Goal: Task Accomplishment & Management: Use online tool/utility

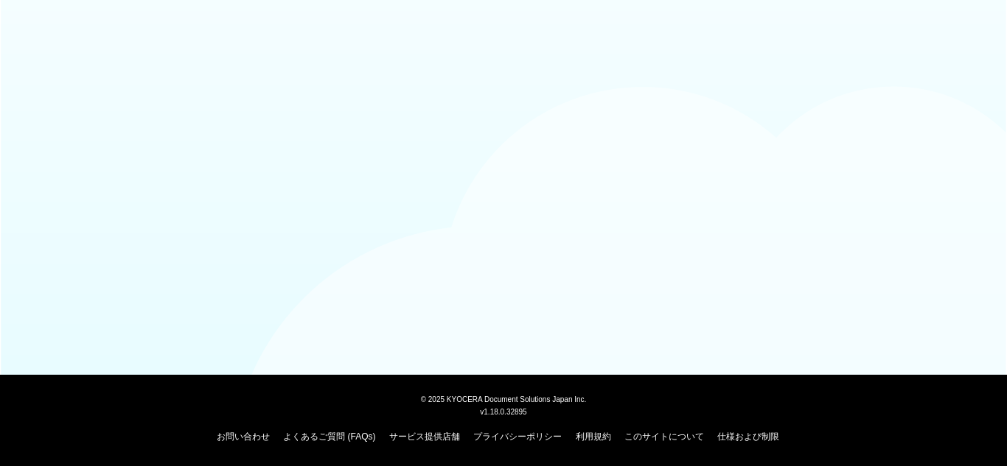
click at [489, 400] on span "© 2025 KYOCERA Document Solutions Japan Inc." at bounding box center [504, 399] width 166 height 10
click at [433, 400] on span "© 2025 KYOCERA Document Solutions Japan Inc." at bounding box center [504, 399] width 166 height 10
click at [249, 444] on div "お問い合わせ よくあるご質問 (FAQs) サービス提供店舗 プライバシーポリシー 利用規約 このサイトについて 仕様および制限" at bounding box center [503, 433] width 989 height 29
click at [249, 438] on link "お問い合わせ" at bounding box center [243, 437] width 53 height 10
click at [505, 404] on span "© 2025 KYOCERA Document Solutions Japan Inc." at bounding box center [504, 399] width 166 height 10
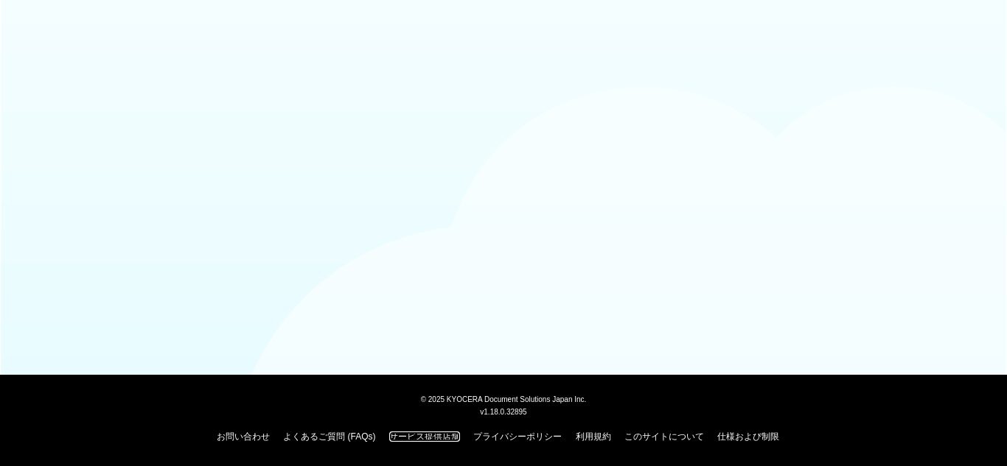
click at [433, 440] on link "サービス提供店舗" at bounding box center [424, 437] width 71 height 10
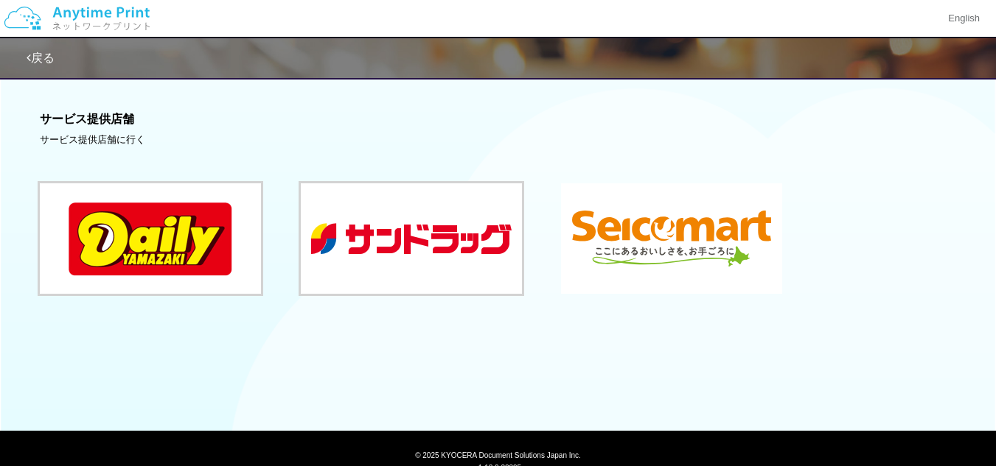
click at [618, 251] on button at bounding box center [671, 238] width 221 height 111
click at [46, 57] on link "戻る" at bounding box center [41, 58] width 28 height 13
click at [89, 13] on img at bounding box center [77, 19] width 157 height 52
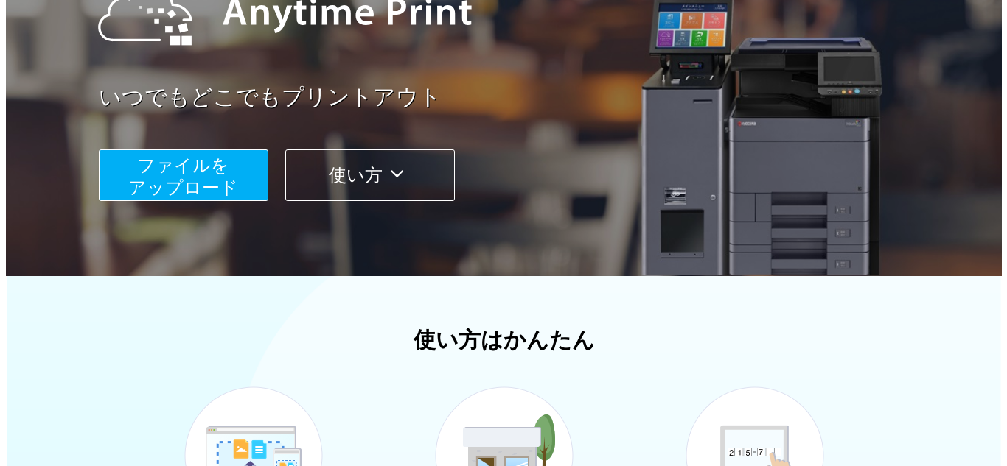
scroll to position [89, 0]
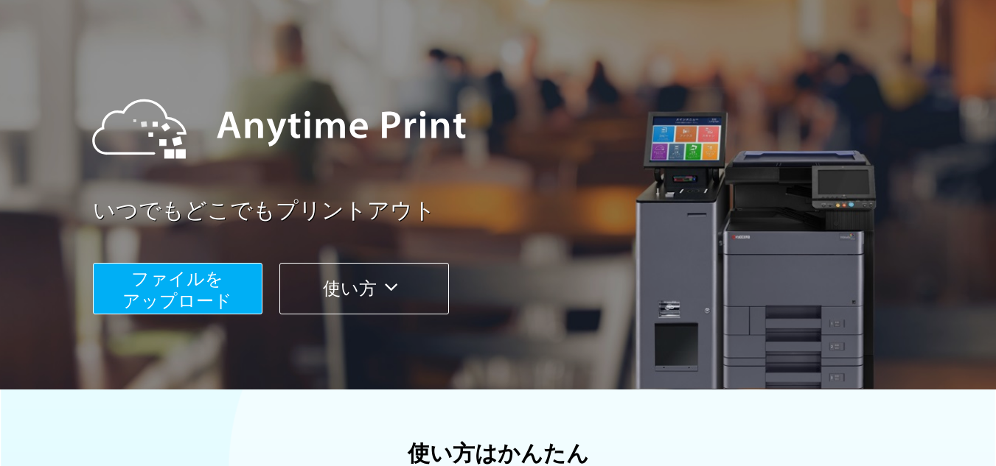
click at [167, 287] on span "ファイルを ​​アップロード" at bounding box center [177, 290] width 110 height 42
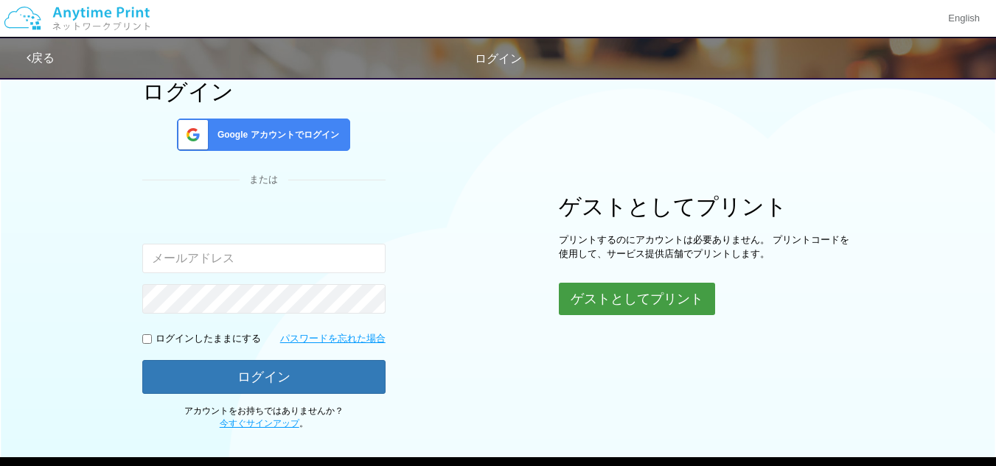
click at [583, 301] on button "ゲストとしてプリント" at bounding box center [637, 299] width 156 height 32
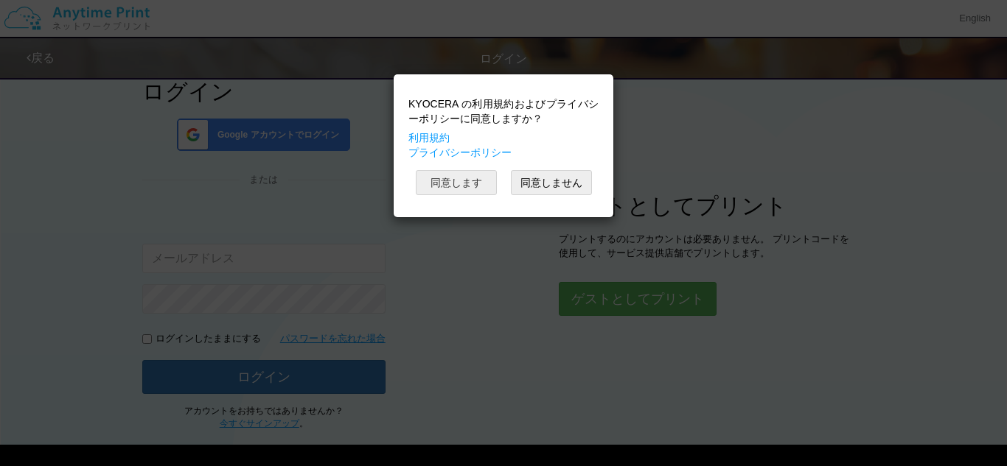
click at [447, 174] on button "同意します" at bounding box center [456, 182] width 81 height 25
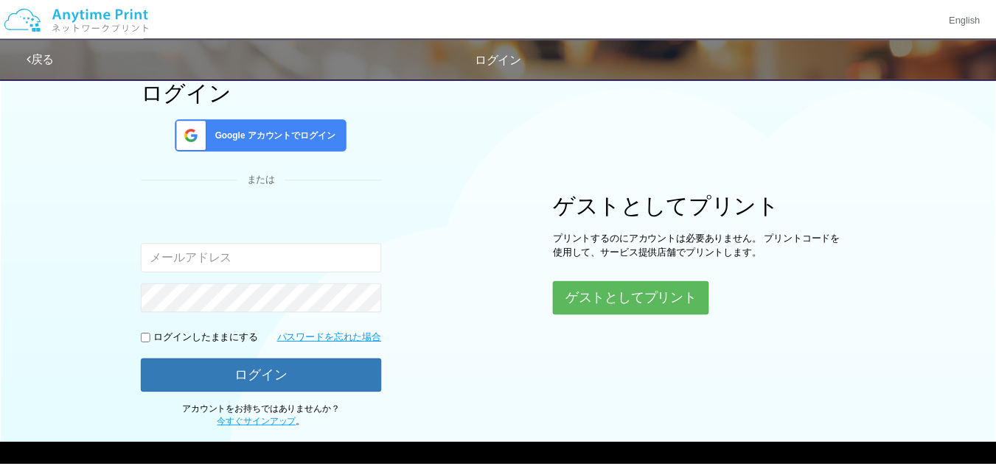
scroll to position [43, 0]
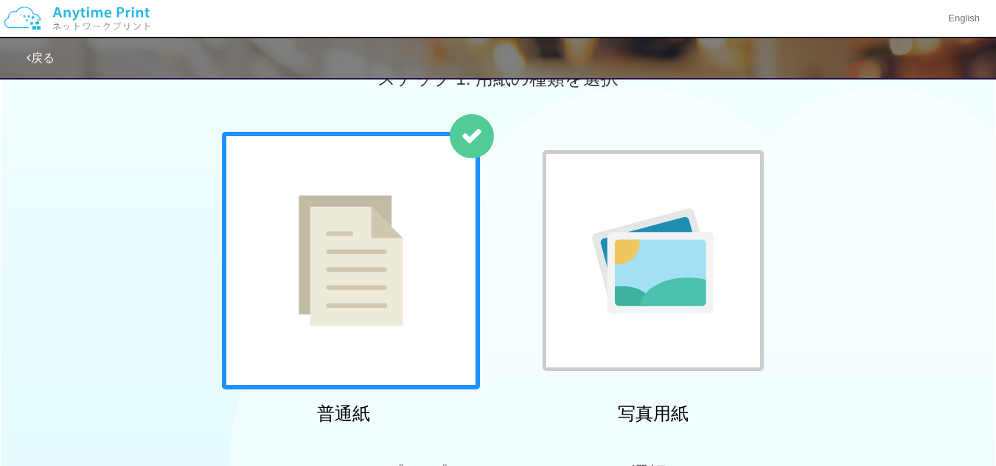
click at [613, 278] on img at bounding box center [653, 261] width 122 height 105
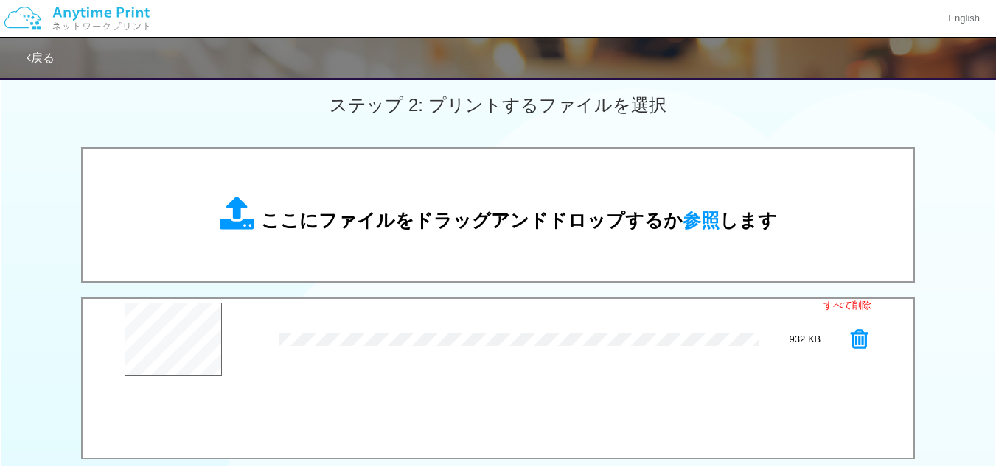
scroll to position [535, 0]
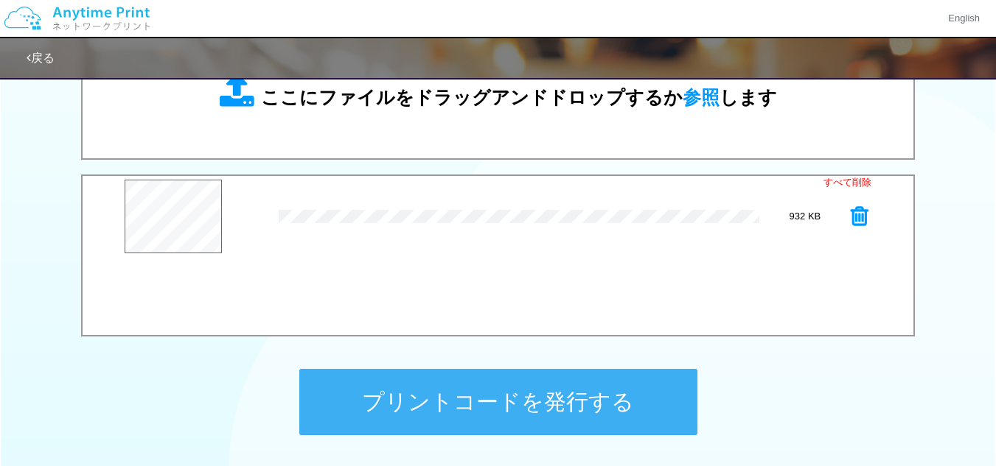
click at [563, 399] on button "プリントコードを発行する" at bounding box center [498, 402] width 398 height 66
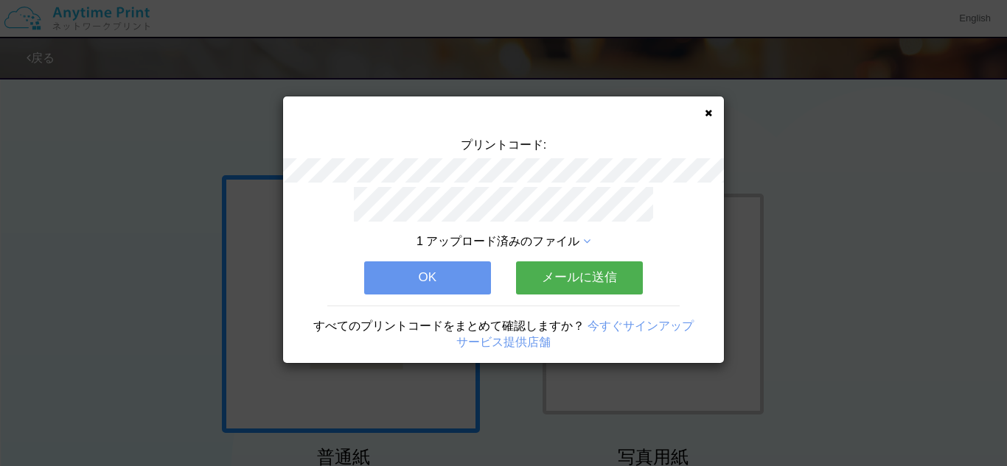
click at [404, 273] on button "OK" at bounding box center [427, 278] width 127 height 32
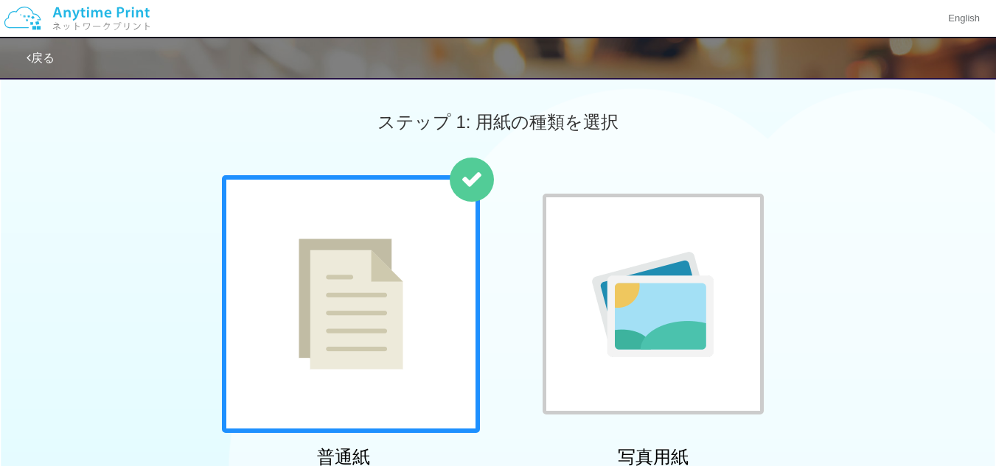
click at [41, 53] on link "戻る" at bounding box center [41, 58] width 28 height 13
